Goal: Transaction & Acquisition: Obtain resource

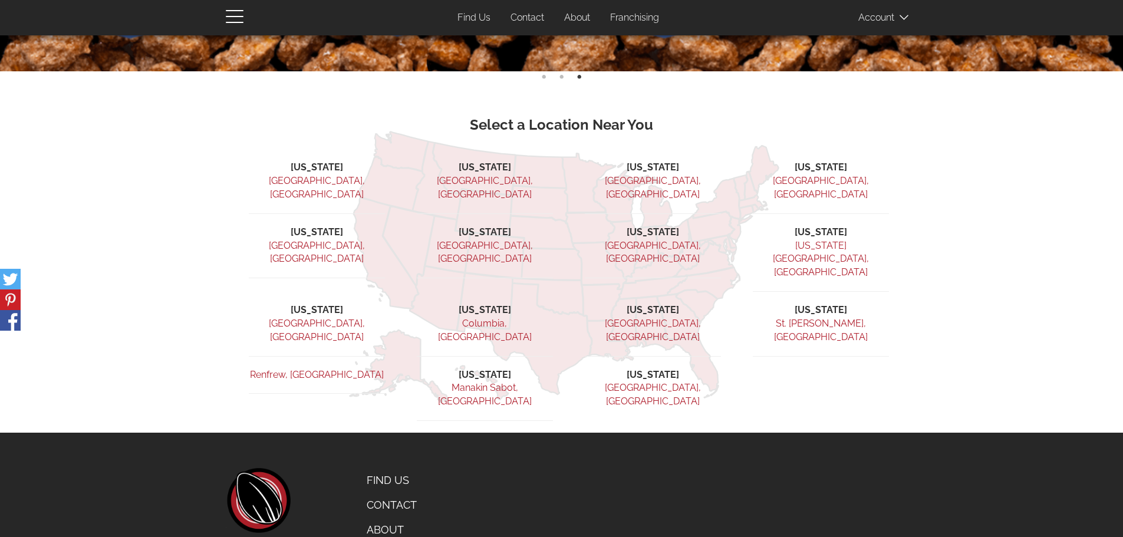
scroll to position [363, 0]
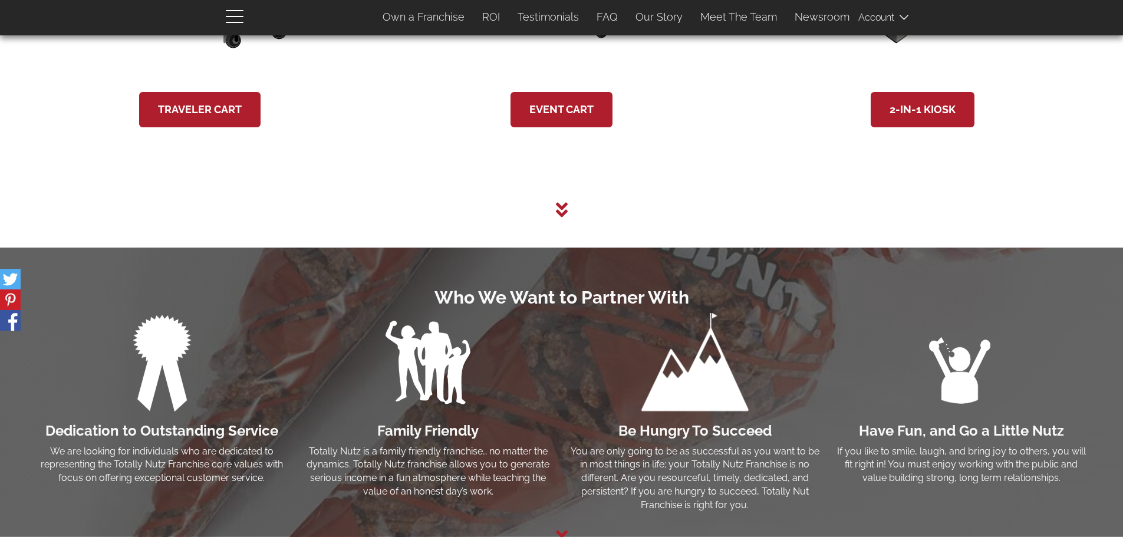
scroll to position [2654, 0]
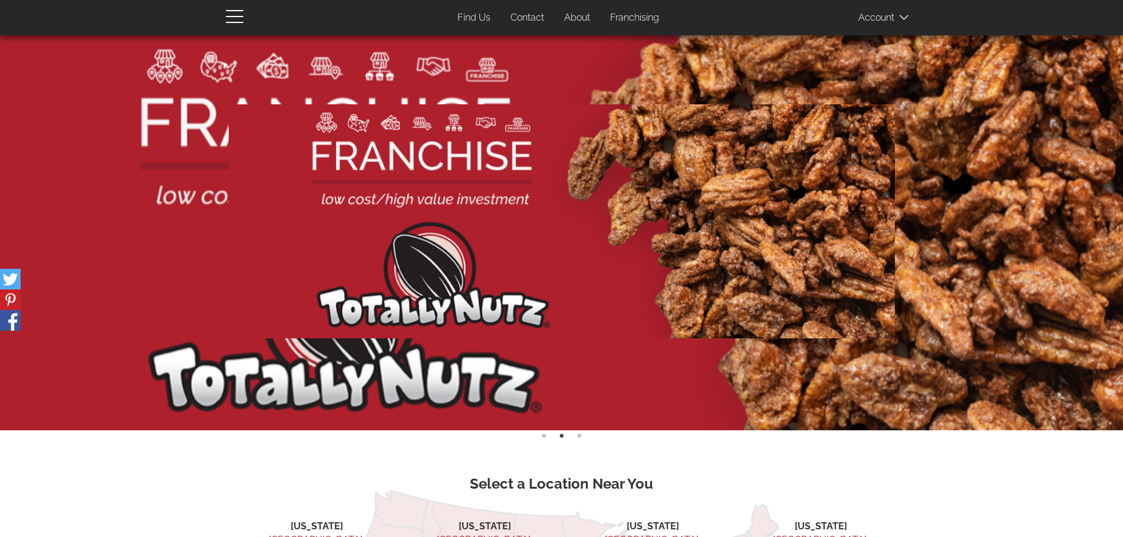
click at [576, 15] on link "About" at bounding box center [578, 17] width 44 height 23
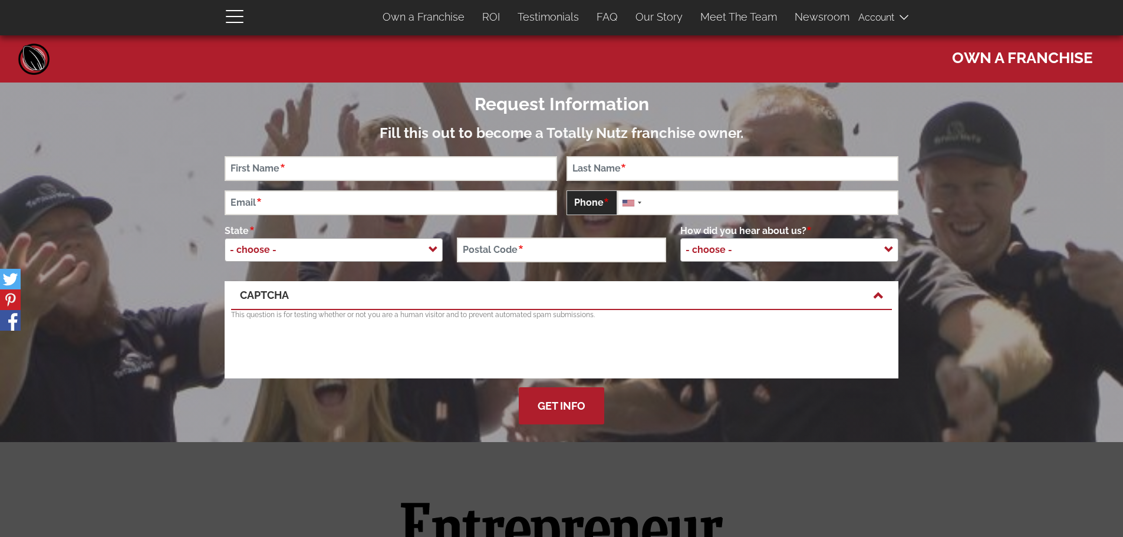
click at [224, 15] on div "User account menu Account Log In 0 items Franchise Section Own a Franchise ROI …" at bounding box center [562, 17] width 690 height 35
click at [231, 14] on span "button" at bounding box center [238, 16] width 24 height 14
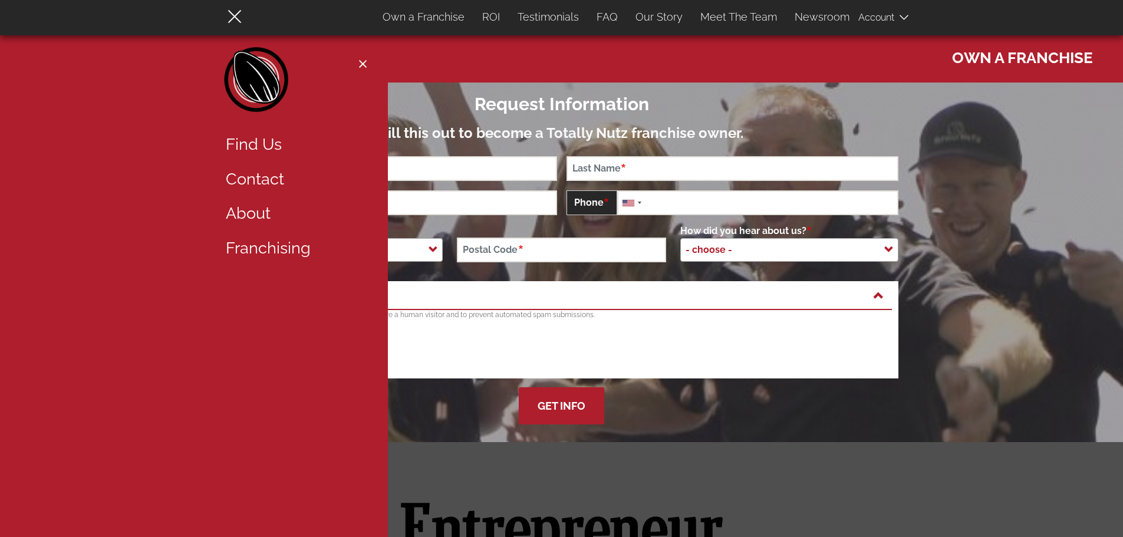
click at [584, 235] on section at bounding box center [561, 263] width 1123 height 360
click at [571, 225] on section at bounding box center [561, 263] width 1123 height 360
